Goal: Task Accomplishment & Management: Manage account settings

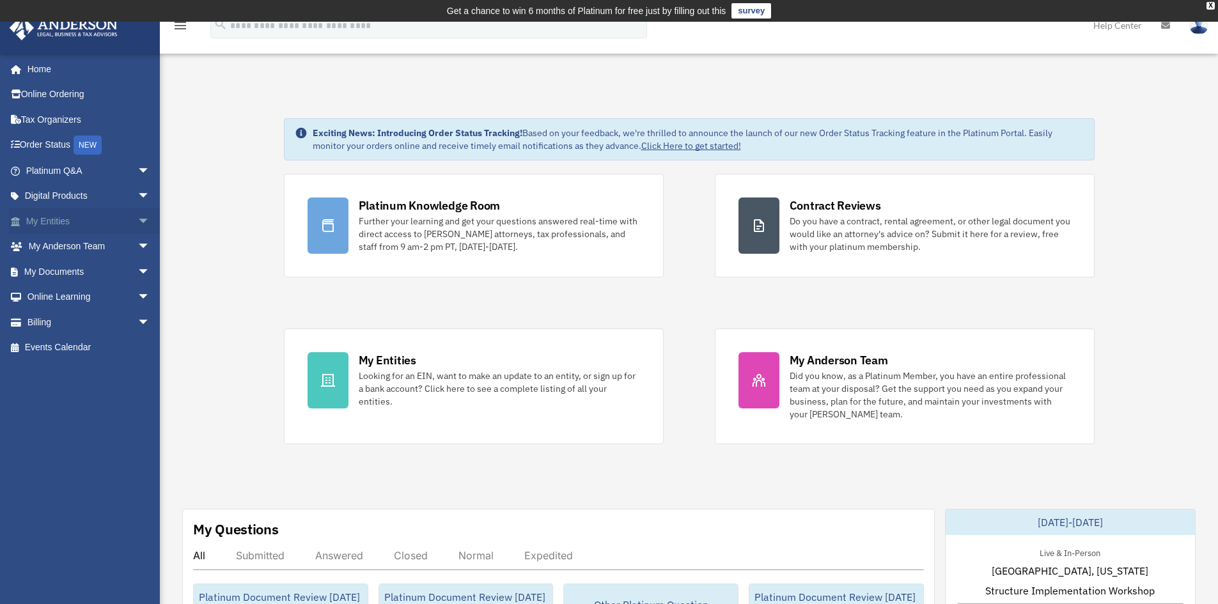
click at [74, 224] on link "My Entities arrow_drop_down" at bounding box center [89, 221] width 161 height 26
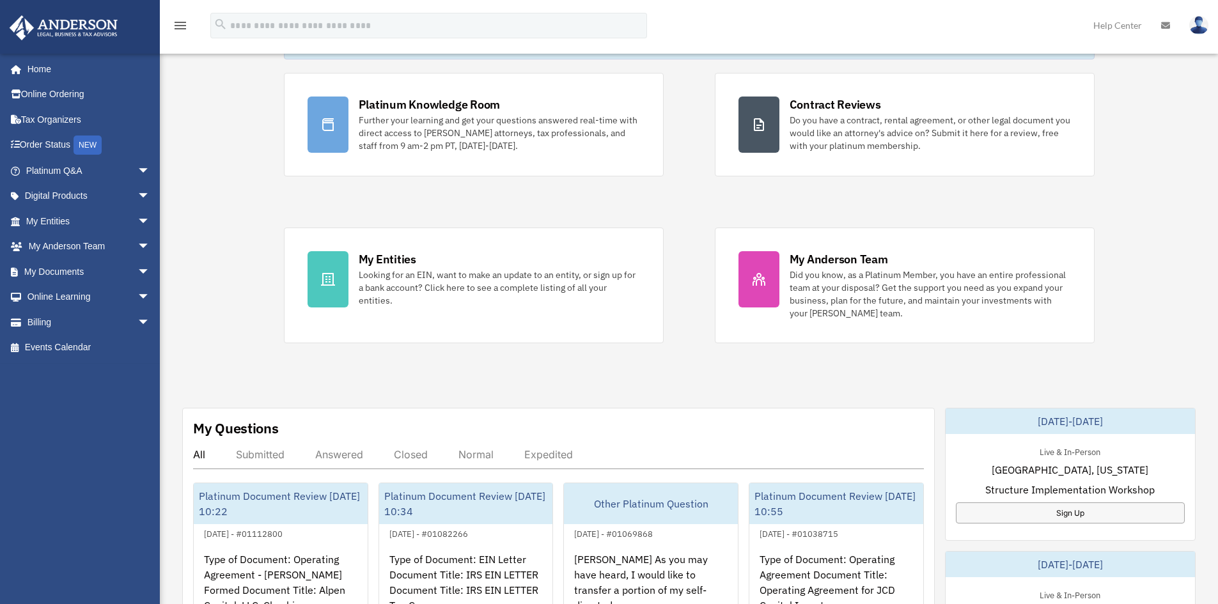
scroll to position [192, 0]
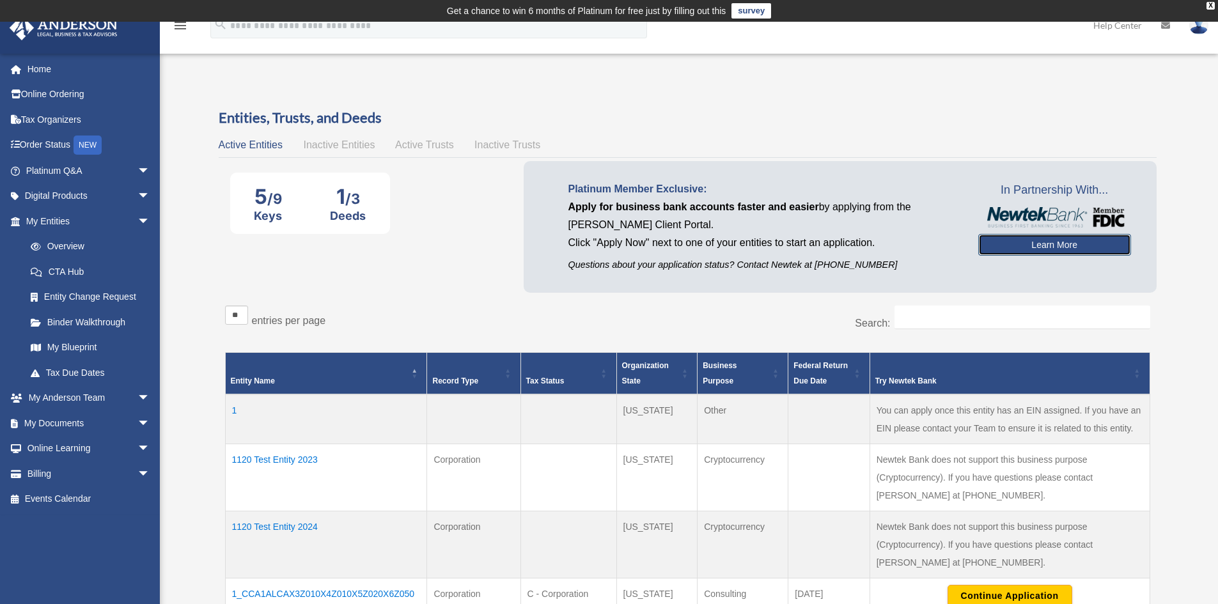
click at [1048, 240] on link "Learn More" at bounding box center [1054, 245] width 153 height 22
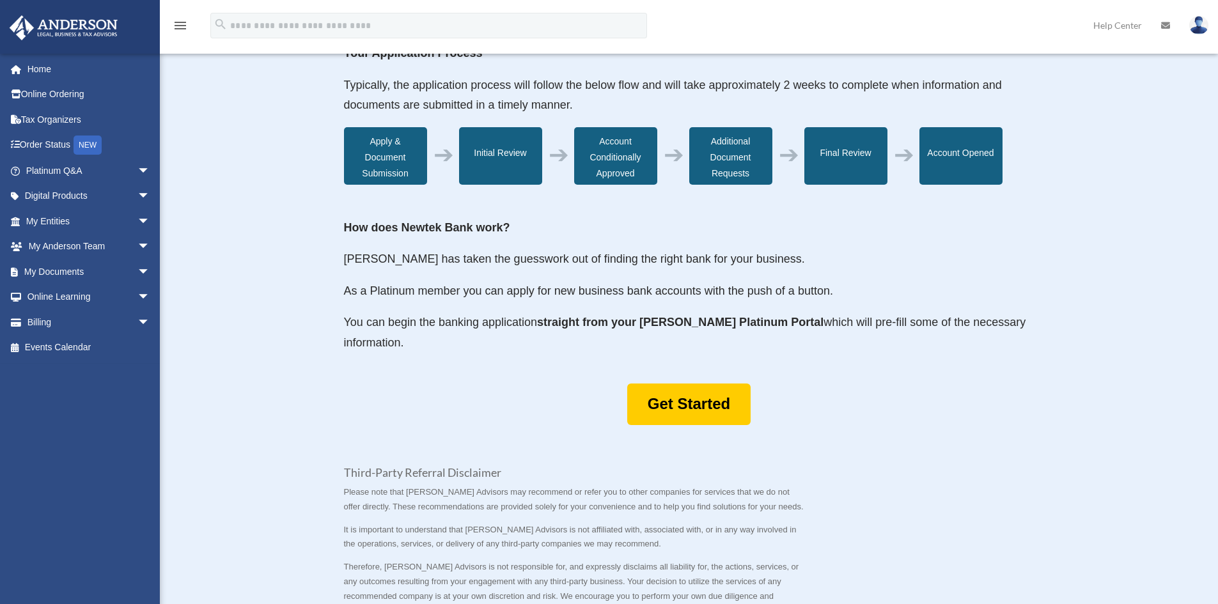
scroll to position [448, 0]
click at [704, 404] on link "Get Started" at bounding box center [688, 404] width 123 height 42
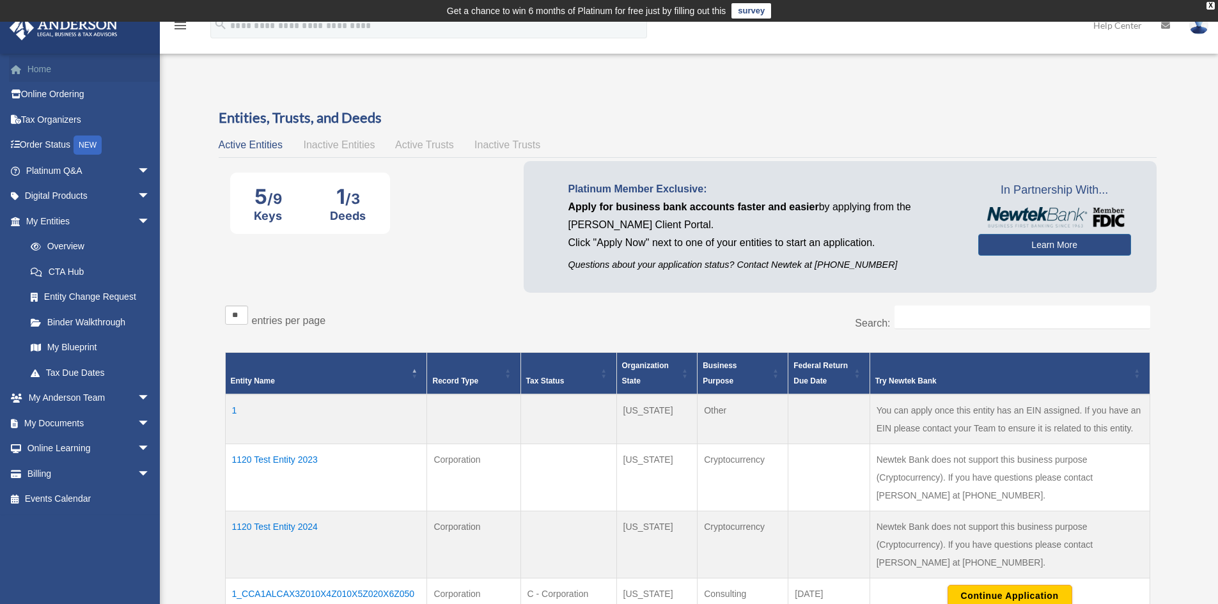
click at [28, 61] on link "Home" at bounding box center [89, 69] width 161 height 26
click at [1195, 29] on img at bounding box center [1199, 25] width 19 height 19
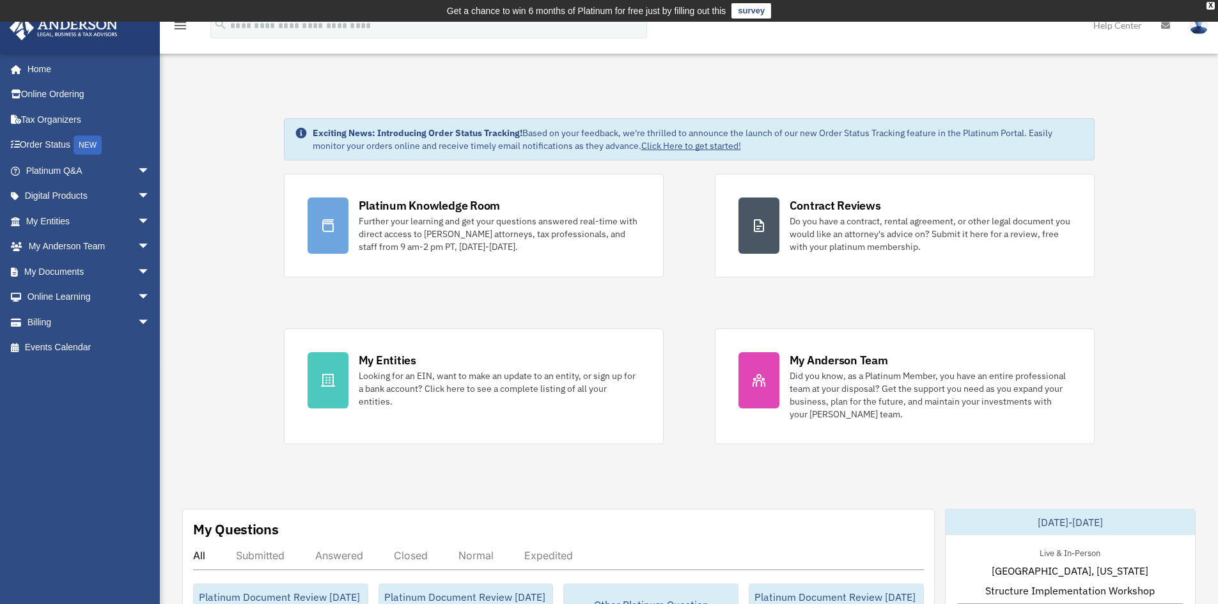
click at [1204, 29] on img at bounding box center [1199, 25] width 19 height 19
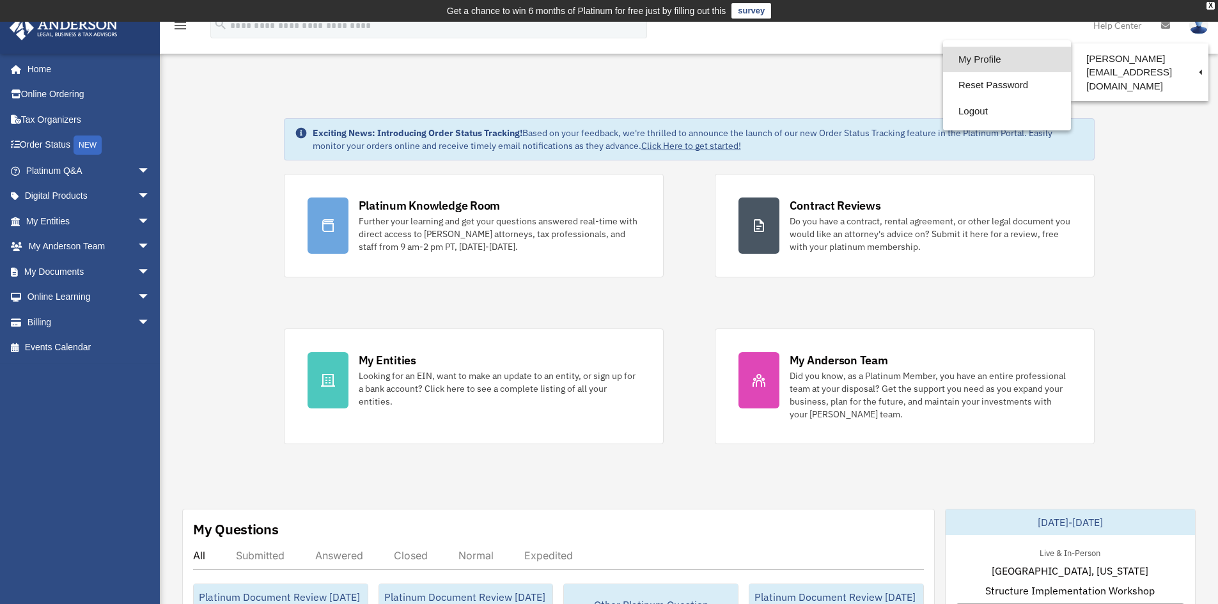
click at [943, 61] on link "My Profile" at bounding box center [1007, 60] width 128 height 26
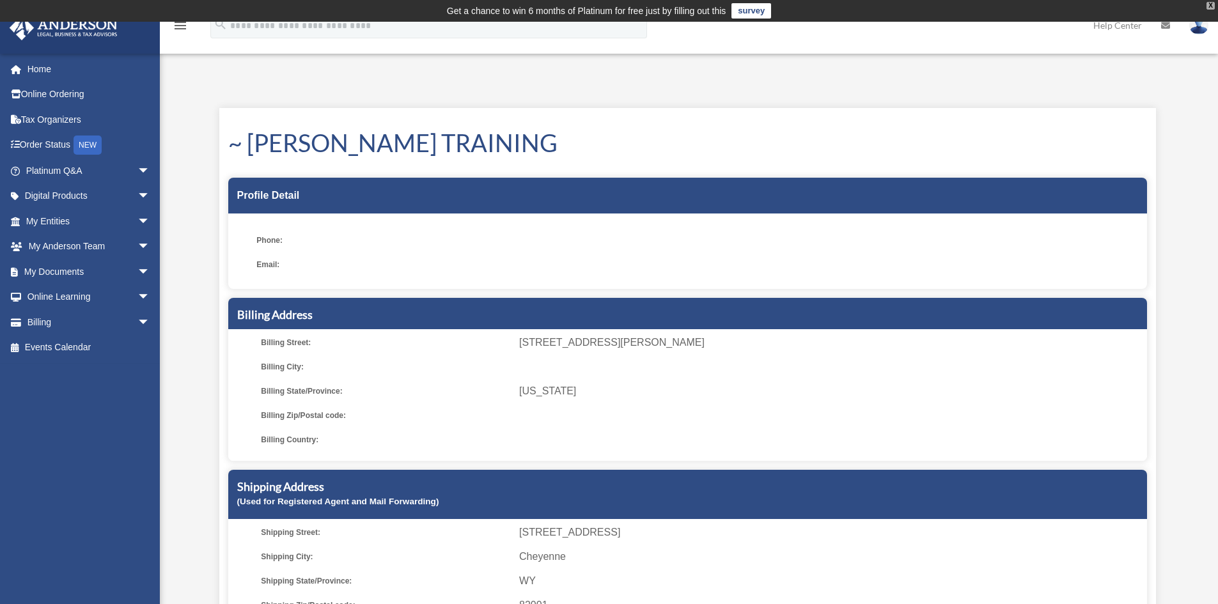
click at [1213, 9] on div "X" at bounding box center [1211, 6] width 8 height 8
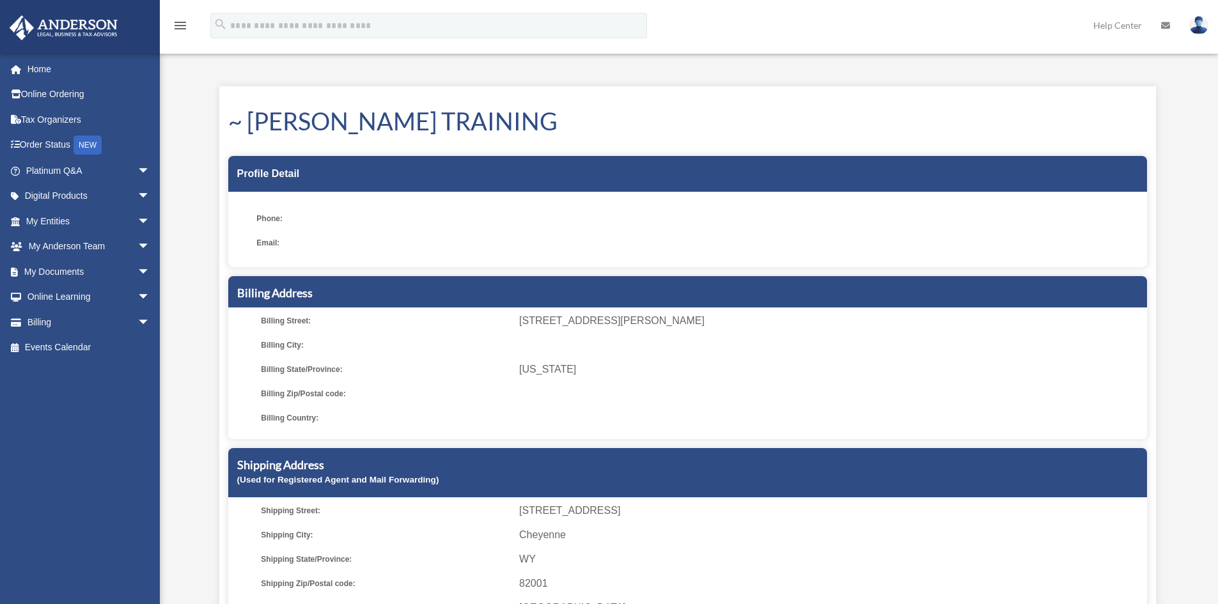
click at [1198, 27] on img at bounding box center [1199, 25] width 19 height 19
